Goal: Task Accomplishment & Management: Use online tool/utility

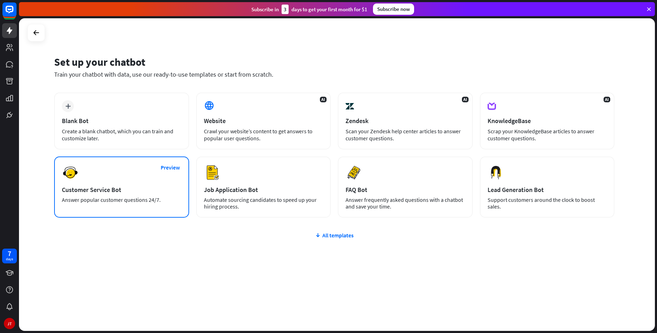
click at [141, 190] on div "Customer Service Bot" at bounding box center [121, 189] width 119 height 8
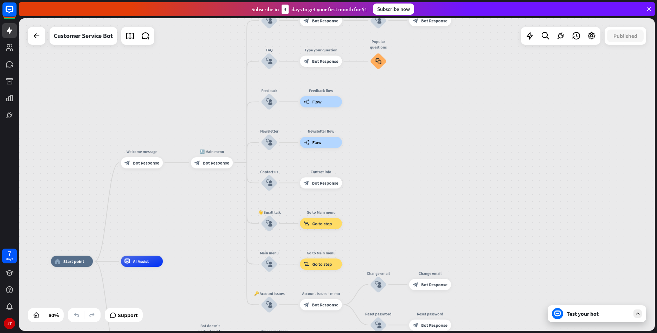
drag, startPoint x: 558, startPoint y: 123, endPoint x: 401, endPoint y: 217, distance: 182.8
click at [401, 217] on div "home_2 Start point Welcome message block_bot_response Bot Response 🔙 Main menu …" at bounding box center [337, 174] width 636 height 312
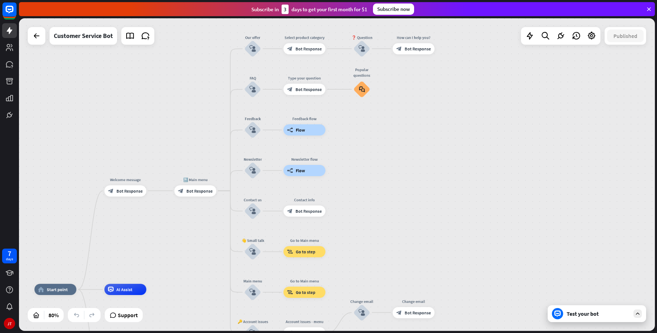
drag, startPoint x: 414, startPoint y: 140, endPoint x: 397, endPoint y: 168, distance: 32.6
click at [397, 168] on div "home_2 Start point Welcome message block_bot_response Bot Response 🔙 Main menu …" at bounding box center [337, 174] width 636 height 312
click at [309, 129] on div "builder_tree Flow" at bounding box center [304, 129] width 42 height 11
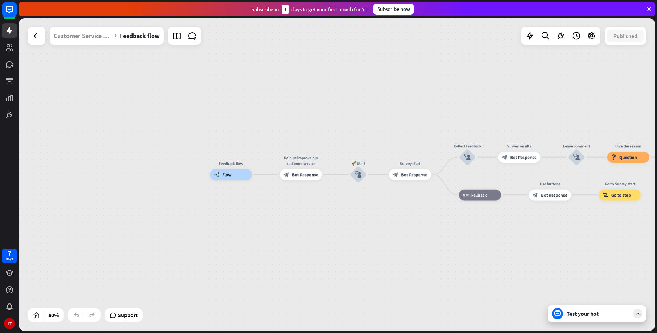
click at [27, 34] on div "Feedback flow builder_tree Flow Help us improve our customer service block_bot_…" at bounding box center [337, 174] width 636 height 312
click at [36, 41] on div at bounding box center [37, 36] width 14 height 14
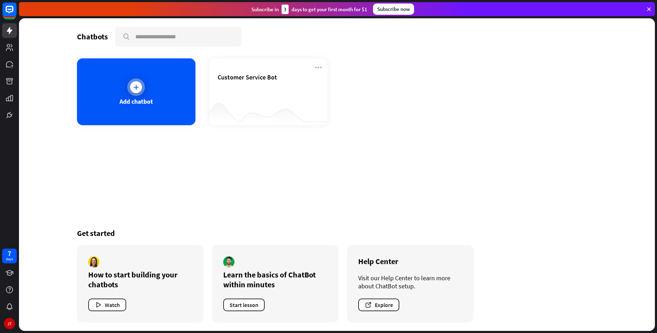
click at [154, 102] on div "Add chatbot" at bounding box center [136, 91] width 118 height 67
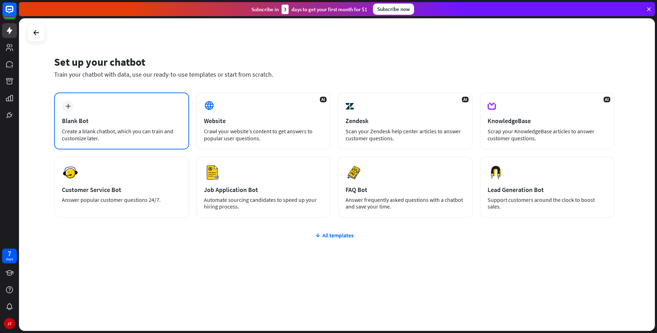
click at [123, 124] on div "Blank Bot" at bounding box center [121, 121] width 119 height 8
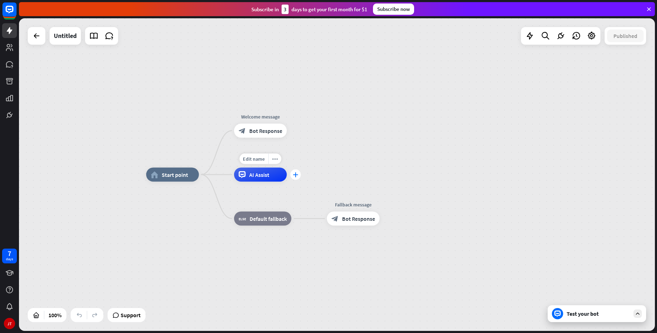
click at [297, 174] on icon "plus" at bounding box center [295, 174] width 5 height 5
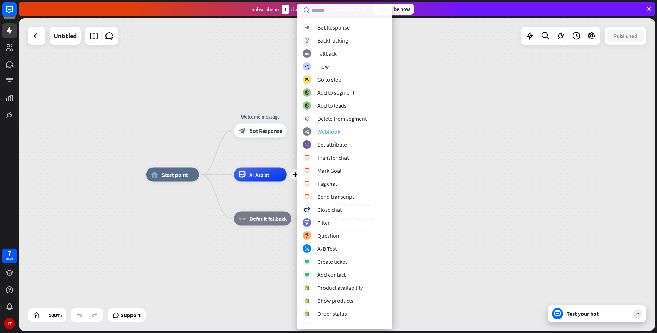
click at [329, 132] on div "Webhook" at bounding box center [328, 131] width 23 height 7
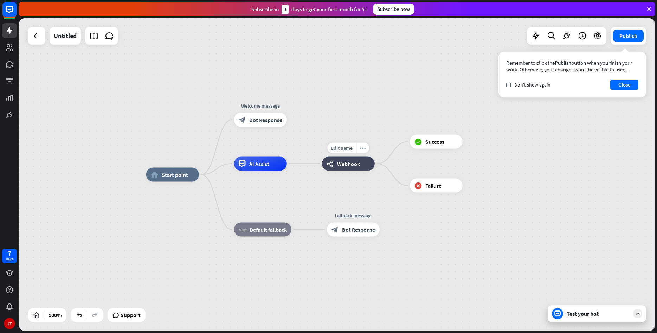
click at [341, 162] on span "Webhook" at bounding box center [348, 163] width 23 height 7
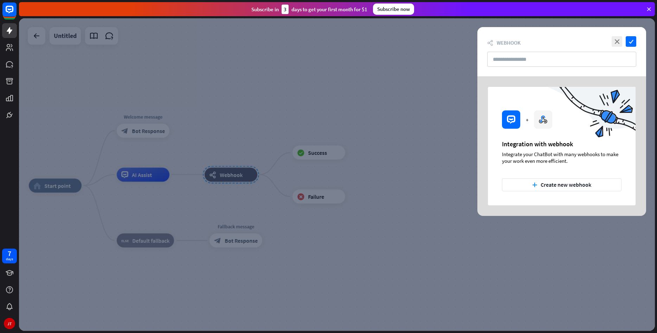
drag, startPoint x: 507, startPoint y: 152, endPoint x: 591, endPoint y: 161, distance: 84.5
click at [591, 161] on div "+ Integration with webhook Integrate your ChatBot with many webhooks to make yo…" at bounding box center [562, 146] width 148 height 118
click at [591, 161] on div "Integrate your ChatBot with many webhooks to make your work even more efficient." at bounding box center [561, 157] width 119 height 13
click at [553, 189] on button "plus Create new webhook" at bounding box center [561, 184] width 119 height 13
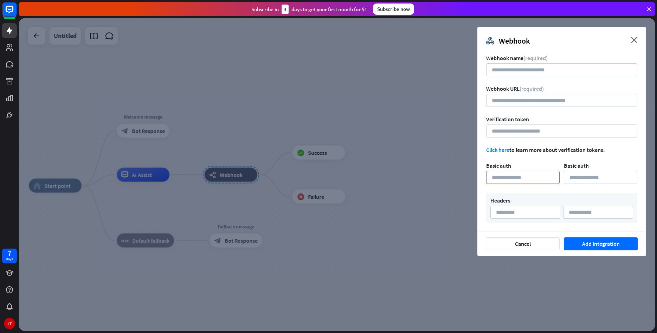
drag, startPoint x: 523, startPoint y: 174, endPoint x: 598, endPoint y: 176, distance: 75.2
click at [559, 176] on input at bounding box center [522, 177] width 73 height 13
click at [598, 176] on input at bounding box center [600, 177] width 73 height 13
click at [526, 217] on input at bounding box center [525, 212] width 70 height 13
click at [600, 215] on input at bounding box center [598, 212] width 70 height 13
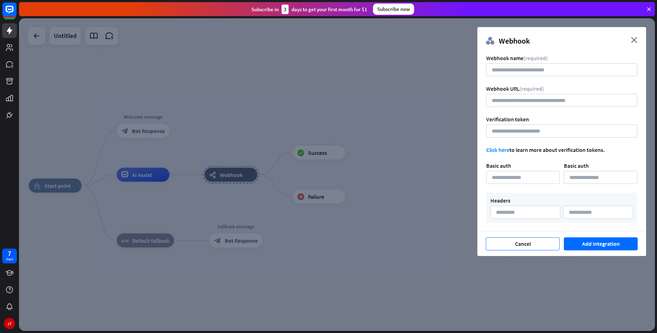
click at [535, 246] on button "Cancel" at bounding box center [523, 243] width 74 height 13
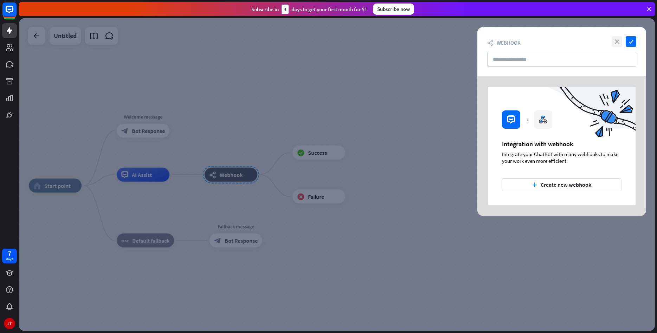
click at [613, 39] on icon "close" at bounding box center [616, 41] width 11 height 11
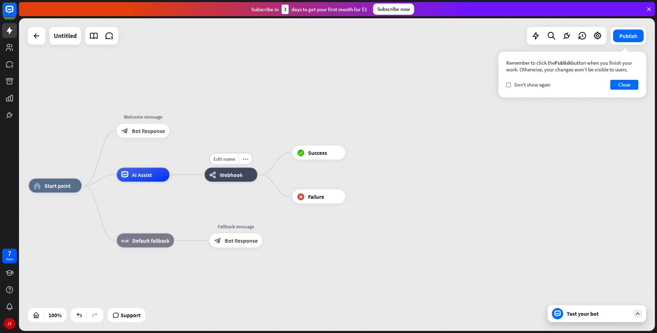
click at [226, 174] on span "Webhook" at bounding box center [231, 174] width 23 height 7
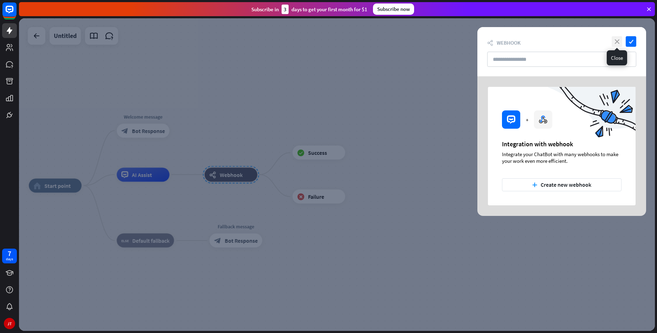
click at [619, 39] on icon "close" at bounding box center [616, 41] width 11 height 11
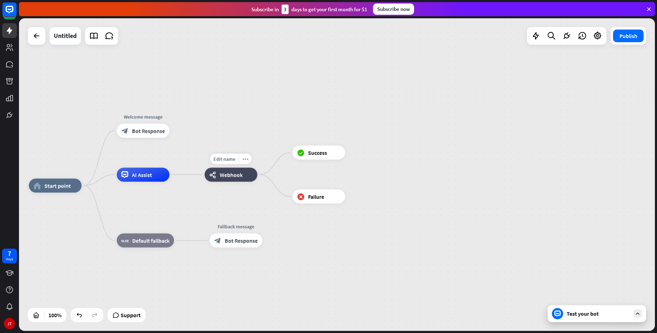
click at [234, 174] on span "Webhook" at bounding box center [231, 174] width 23 height 7
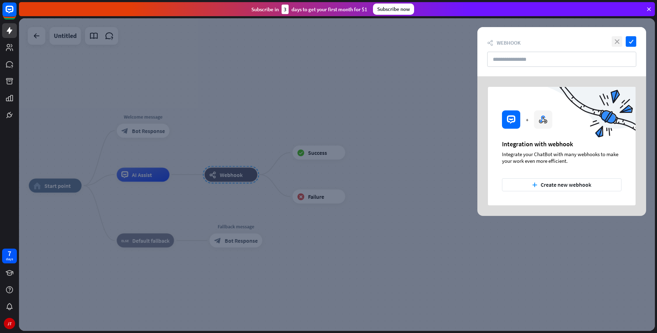
click at [619, 42] on icon "close" at bounding box center [616, 41] width 11 height 11
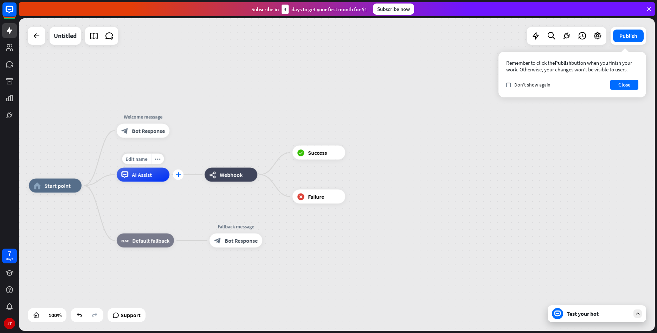
click at [178, 176] on icon "plus" at bounding box center [178, 174] width 5 height 5
click at [167, 138] on div "Edit name more_horiz plus Welcome message block_bot_response Bot Response" at bounding box center [142, 131] width 53 height 14
click at [178, 135] on div "plus" at bounding box center [177, 130] width 11 height 11
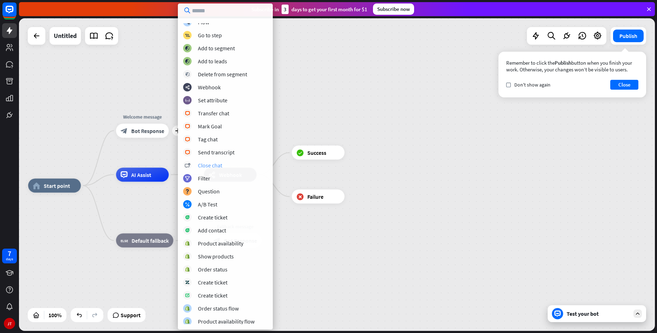
scroll to position [85, 0]
click at [214, 269] on div "Order status" at bounding box center [213, 267] width 30 height 7
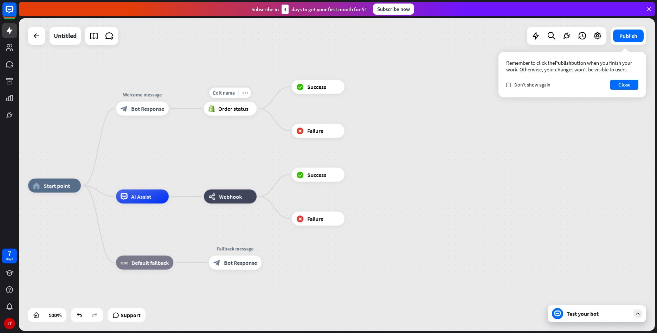
click at [242, 115] on div "Order status" at bounding box center [230, 109] width 53 height 14
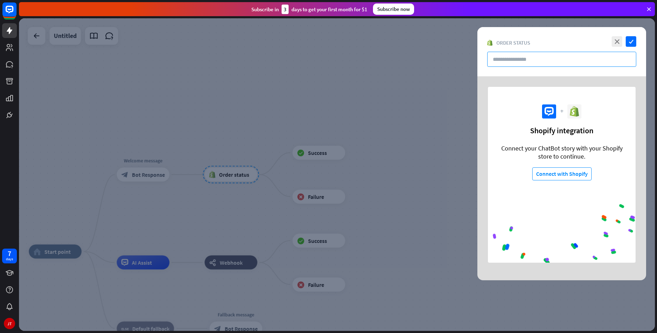
click at [531, 61] on input "text" at bounding box center [561, 59] width 149 height 15
click at [618, 39] on icon "close" at bounding box center [616, 41] width 11 height 11
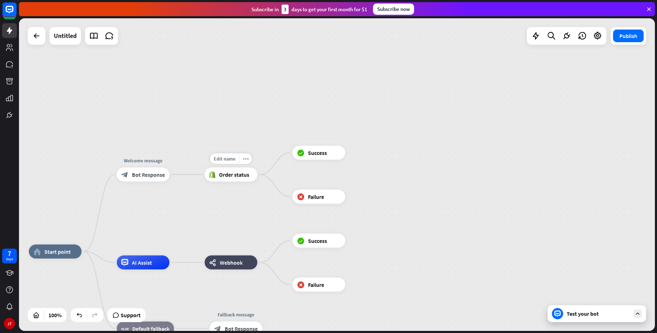
click at [215, 173] on icon at bounding box center [212, 174] width 6 height 7
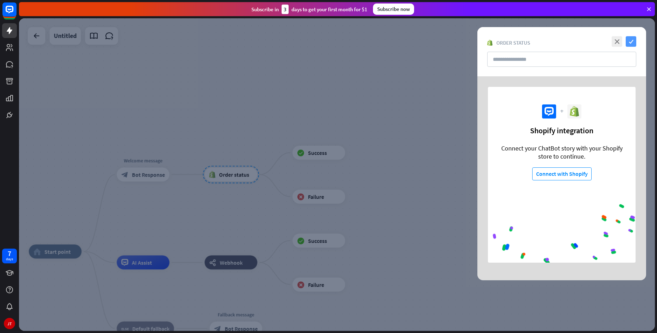
click at [625, 39] on icon "check" at bounding box center [630, 41] width 11 height 11
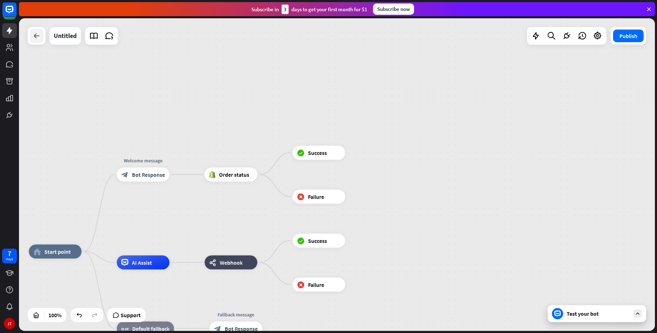
click at [35, 35] on icon at bounding box center [36, 36] width 8 height 8
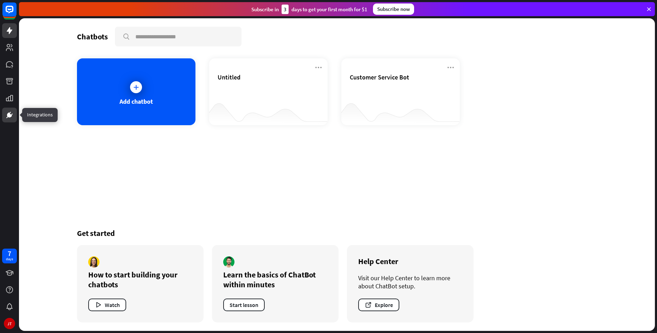
click at [11, 110] on link at bounding box center [9, 115] width 15 height 15
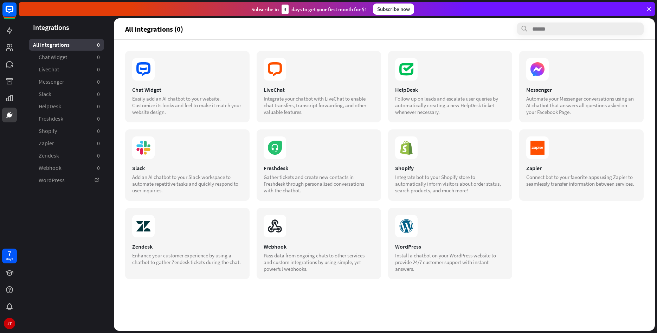
click at [560, 220] on section "Chat Widget Easily add an AI chatbot to your website. Customize its looks and f…" at bounding box center [384, 165] width 518 height 228
click at [404, 233] on icon at bounding box center [406, 226] width 22 height 22
click at [317, 238] on div "Webhook Pass data from ongoing chats to other services and custom integrations …" at bounding box center [318, 243] width 124 height 71
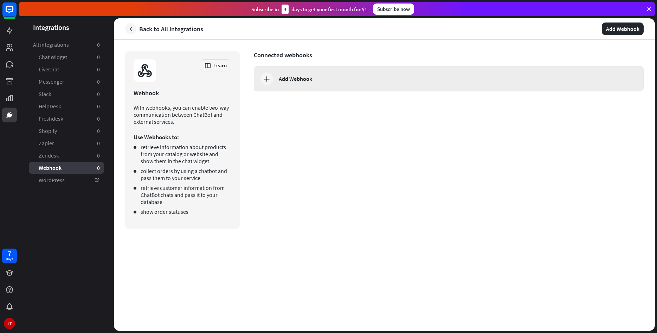
click at [288, 79] on div "Add Webhook" at bounding box center [295, 78] width 33 height 7
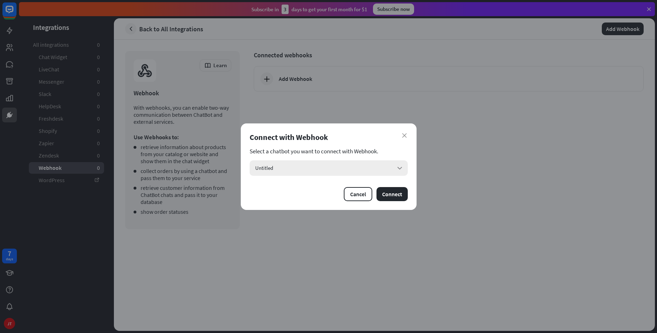
click at [299, 162] on div "Untitled arrow_down" at bounding box center [328, 167] width 158 height 15
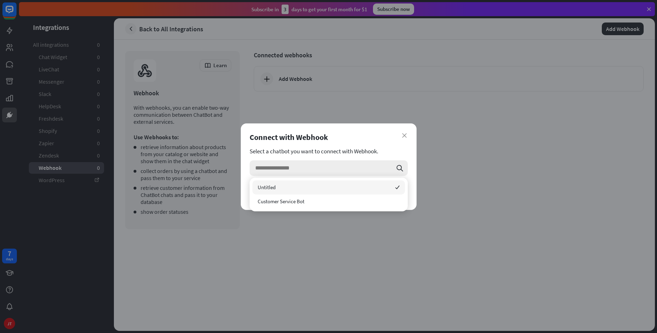
click at [293, 164] on input "search" at bounding box center [323, 167] width 137 height 15
click at [299, 203] on span "Customer Service Bot" at bounding box center [281, 201] width 47 height 7
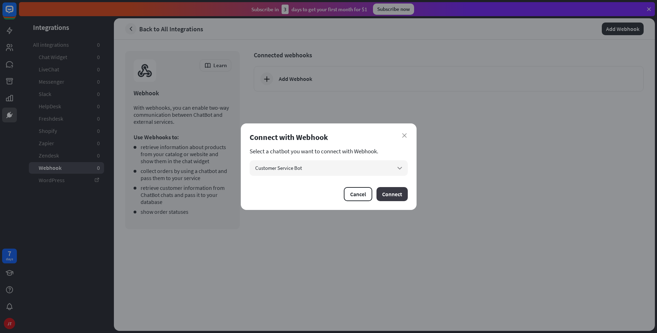
click at [395, 193] on button "Connect" at bounding box center [391, 194] width 31 height 14
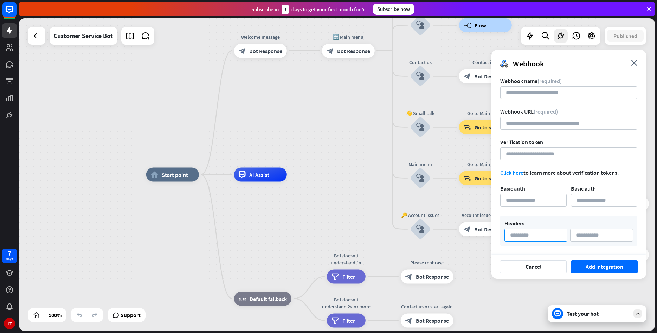
click at [542, 236] on input at bounding box center [535, 234] width 63 height 13
click at [597, 234] on input at bounding box center [601, 234] width 63 height 13
click at [510, 176] on form "Webhook name (required) Webhook URL (required) Verification token Click here to…" at bounding box center [568, 161] width 137 height 168
click at [510, 175] on link "Click here" at bounding box center [511, 172] width 23 height 7
click at [529, 261] on button "Cancel" at bounding box center [533, 266] width 67 height 13
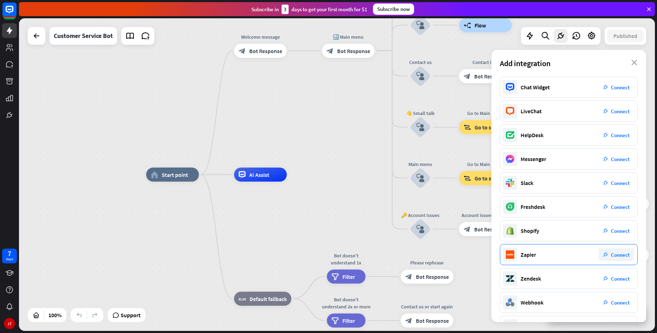
scroll to position [23, 0]
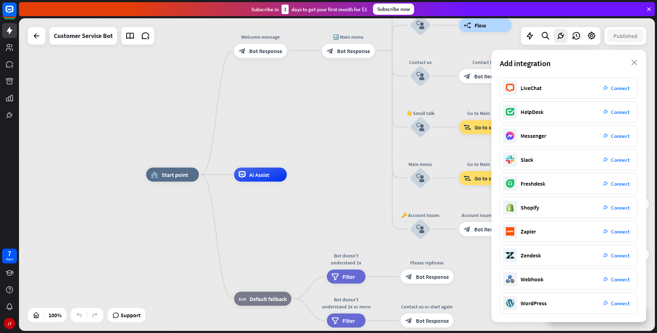
click at [638, 62] on div "Add integration close" at bounding box center [568, 63] width 155 height 27
click at [635, 61] on icon "close" at bounding box center [634, 63] width 6 height 6
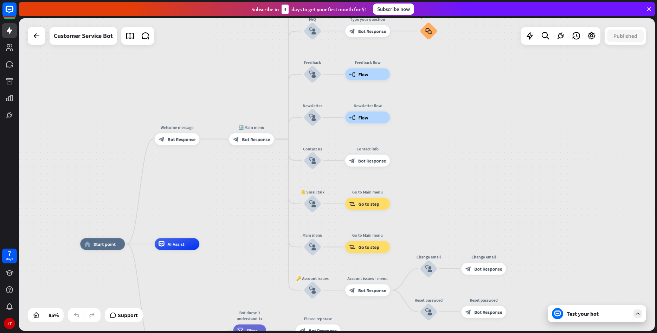
drag, startPoint x: 354, startPoint y: 146, endPoint x: 250, endPoint y: 218, distance: 127.0
click at [250, 218] on div "home_2 Start point Welcome message block_bot_response Bot Response 🔙 Main menu …" at bounding box center [337, 174] width 636 height 312
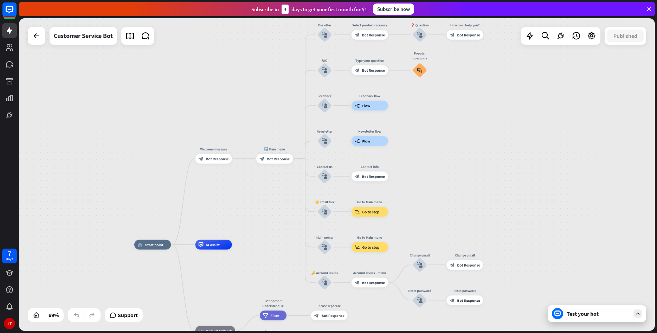
drag, startPoint x: 160, startPoint y: 93, endPoint x: 232, endPoint y: 107, distance: 73.7
click at [232, 106] on div "home_2 Start point Welcome message block_bot_response Bot Response 🔙 Main menu …" at bounding box center [337, 174] width 636 height 312
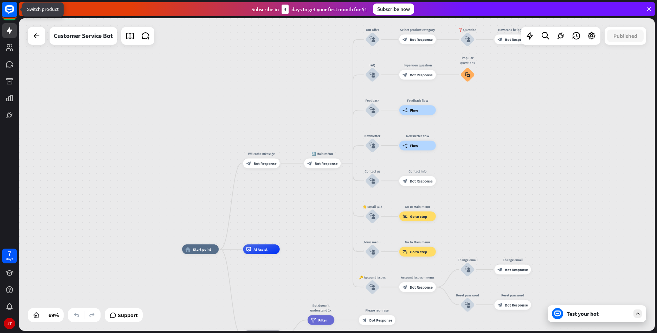
click at [12, 9] on rect at bounding box center [9, 9] width 15 height 15
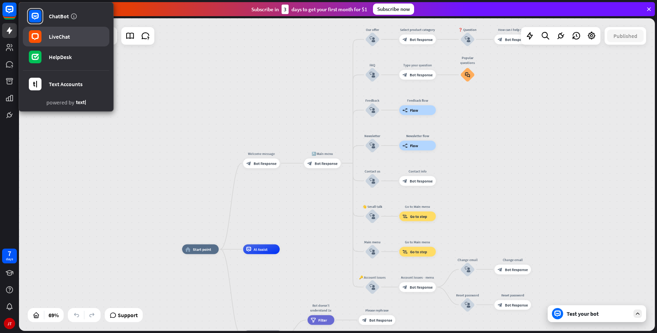
click at [71, 34] on link "LiveChat" at bounding box center [66, 37] width 86 height 20
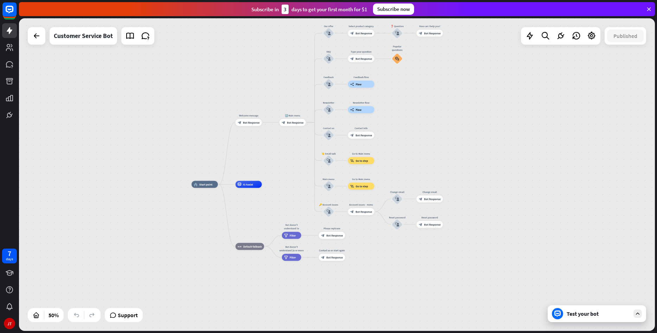
drag, startPoint x: 327, startPoint y: 236, endPoint x: 295, endPoint y: 167, distance: 75.6
click at [295, 167] on div "home_2 Start point Welcome message block_bot_response Bot Response 🔙 Main menu …" at bounding box center [337, 174] width 636 height 312
